Goal: Find contact information: Find contact information

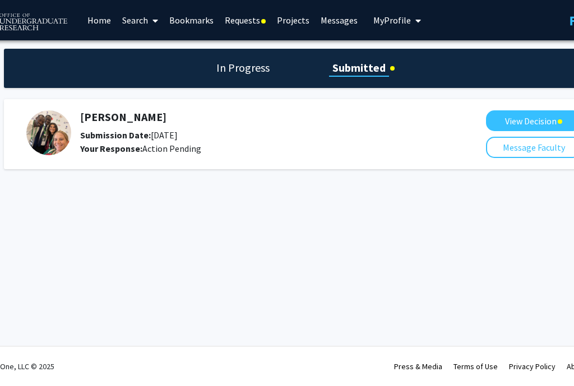
scroll to position [0, 47]
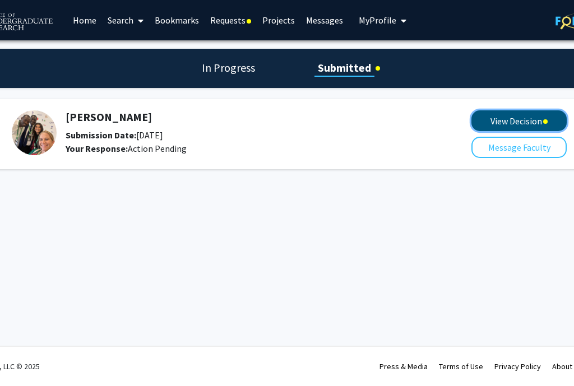
click at [525, 119] on button "View Decision" at bounding box center [518, 120] width 95 height 21
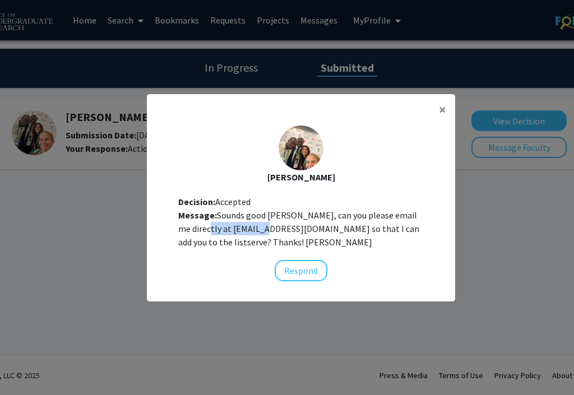
drag, startPoint x: 252, startPoint y: 230, endPoint x: 188, endPoint y: 230, distance: 64.4
click at [188, 230] on div "Message: Sounds good [PERSON_NAME], can you please email me directly at [EMAIL_…" at bounding box center [300, 228] width 245 height 40
copy div "[EMAIL_ADDRESS][DOMAIN_NAME]"
click at [449, 106] on button "×" at bounding box center [442, 109] width 25 height 31
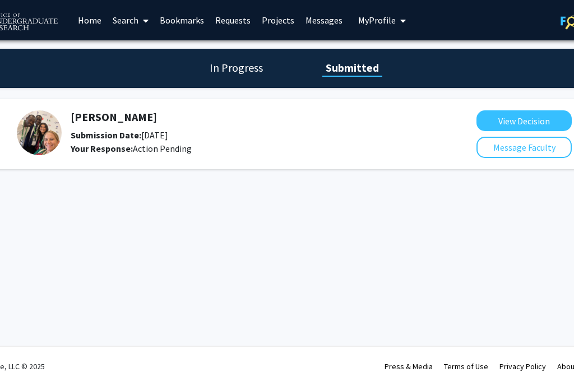
scroll to position [0, 46]
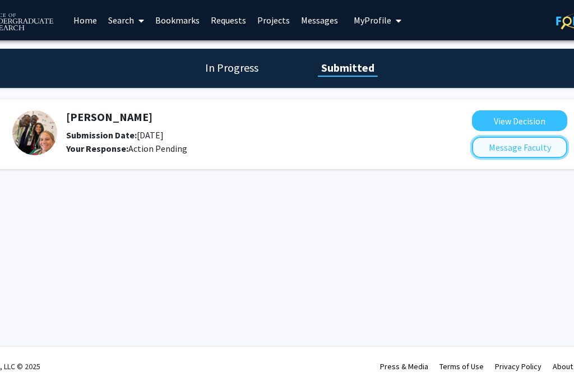
click at [495, 148] on button "Message Faculty" at bounding box center [519, 147] width 95 height 21
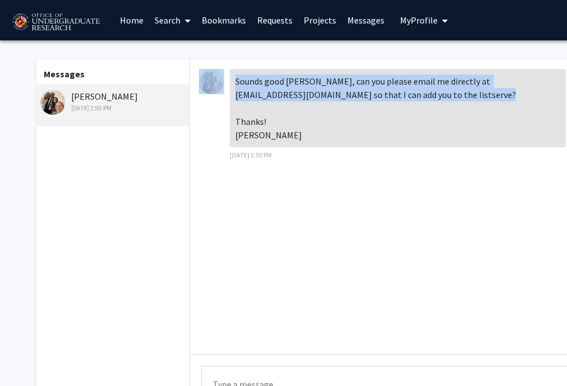
drag, startPoint x: 268, startPoint y: 139, endPoint x: 226, endPoint y: 139, distance: 42.0
click at [226, 139] on div "Sounds good Logan, can you please email me directly at hwipfli@umd.edu so that …" at bounding box center [413, 118] width 428 height 99
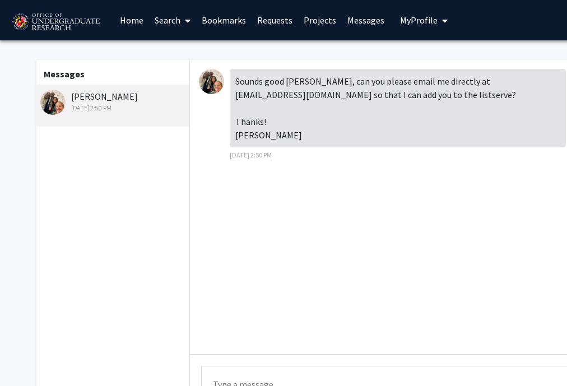
click at [268, 133] on div "Sounds good [PERSON_NAME], can you please email me directly at [EMAIL_ADDRESS][…" at bounding box center [398, 108] width 336 height 78
drag, startPoint x: 270, startPoint y: 136, endPoint x: 234, endPoint y: 136, distance: 35.9
click at [234, 136] on div "Sounds good [PERSON_NAME], can you please email me directly at [EMAIL_ADDRESS][…" at bounding box center [398, 108] width 336 height 78
copy div "Dr. Wipfli"
